Goal: Information Seeking & Learning: Learn about a topic

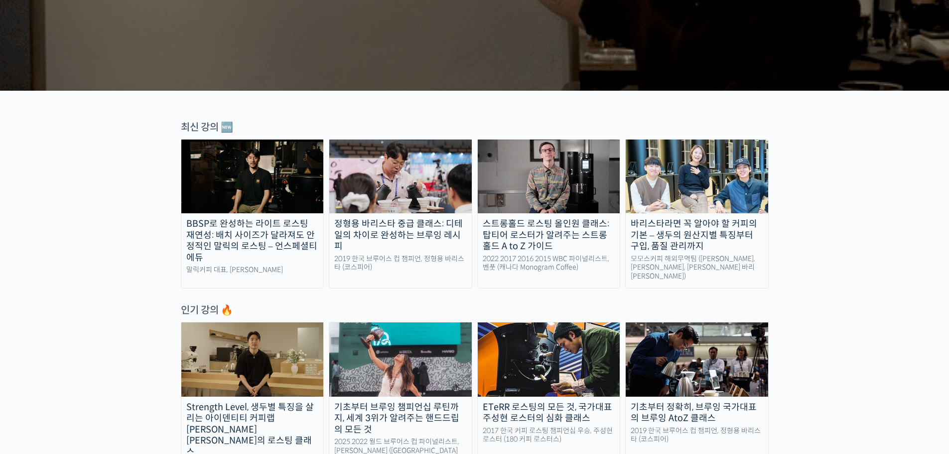
scroll to position [299, 0]
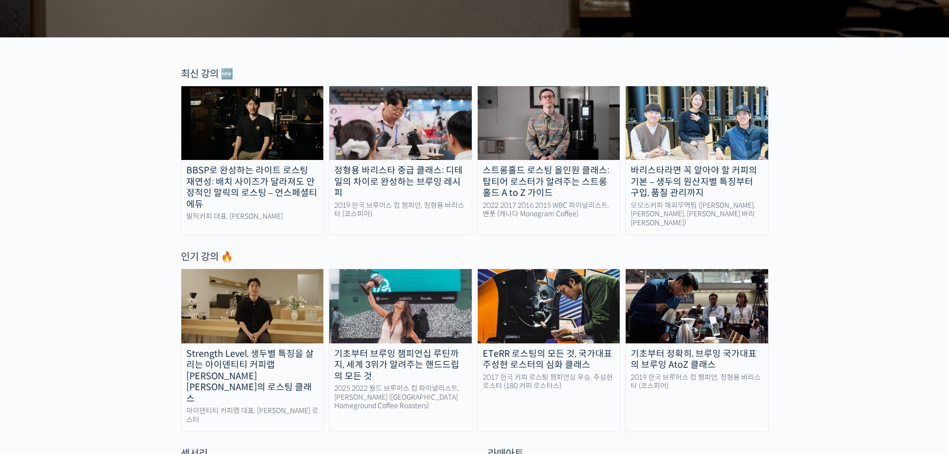
click at [584, 193] on div "스트롱홀드 로스팅 올인원 클래스: 탑티어 로스터가 알려주는 스트롱홀드 A to Z 가이드" at bounding box center [549, 182] width 142 height 34
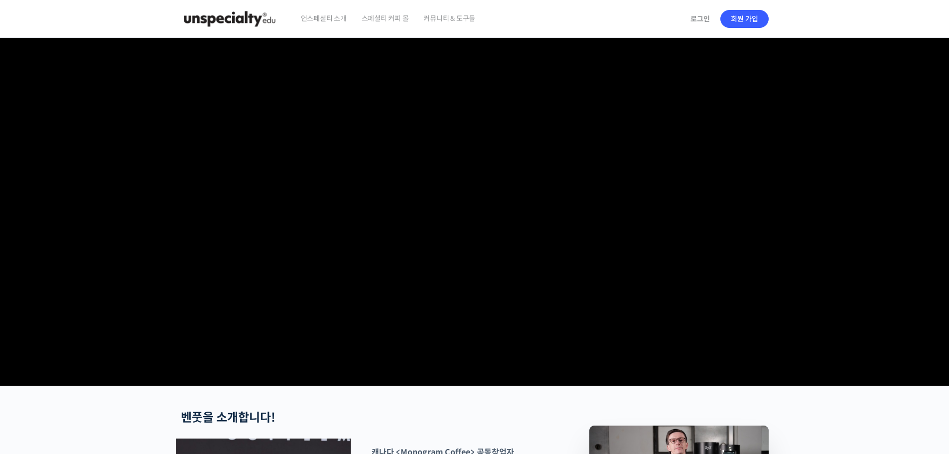
click at [395, 369] on video at bounding box center [475, 210] width 588 height 344
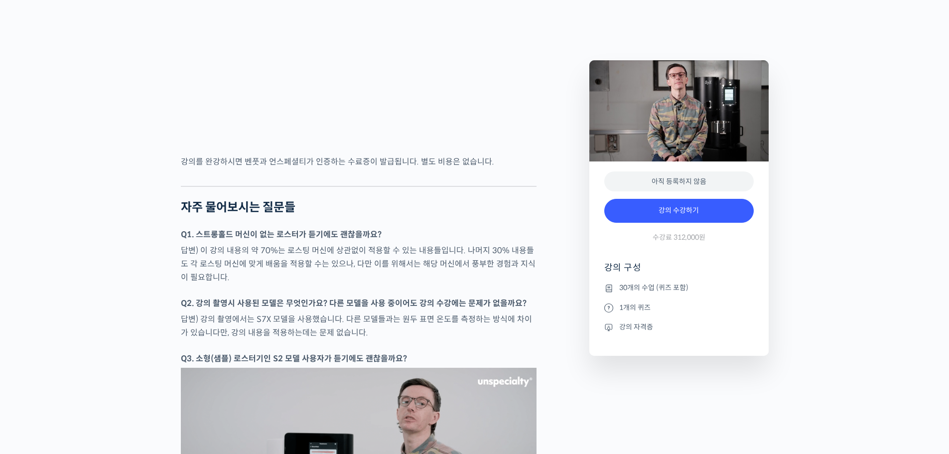
scroll to position [4384, 0]
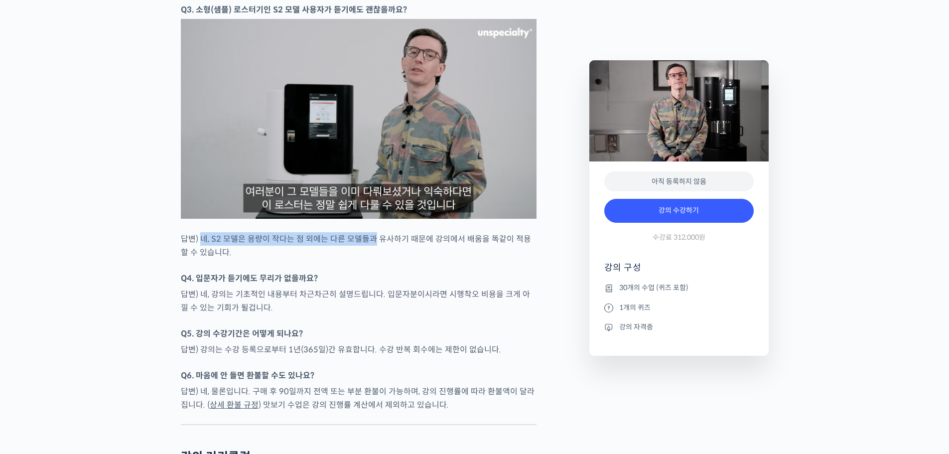
drag, startPoint x: 203, startPoint y: 268, endPoint x: 369, endPoint y: 261, distance: 165.5
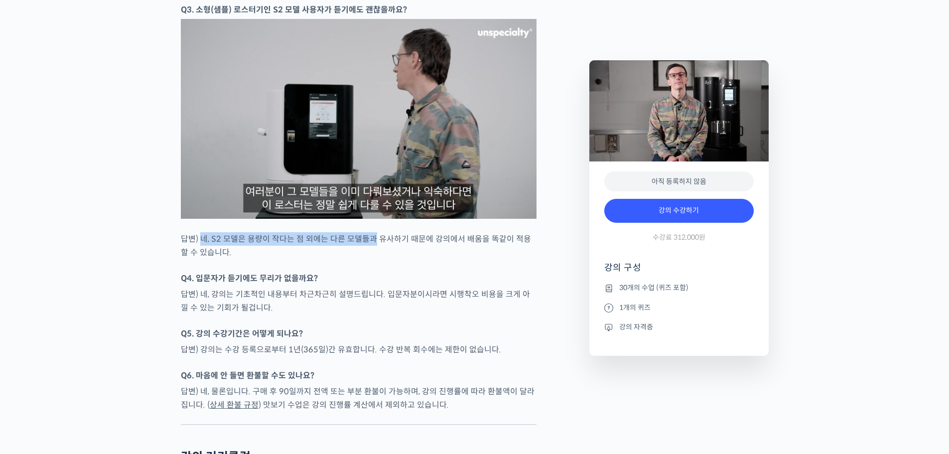
click at [369, 259] on p "답변) 네, S2 모델은 용량이 작다는 점 외에는 다른 모델들과 유사하기 때문에 강의에서 배움을 똑같이 적용할 수 있습니다." at bounding box center [359, 245] width 356 height 27
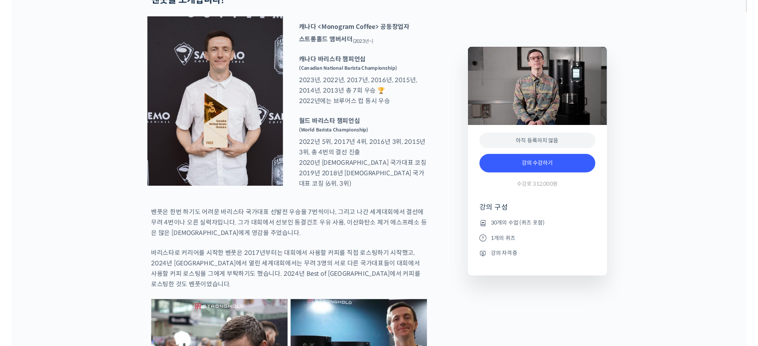
scroll to position [416, 0]
